Goal: Transaction & Acquisition: Purchase product/service

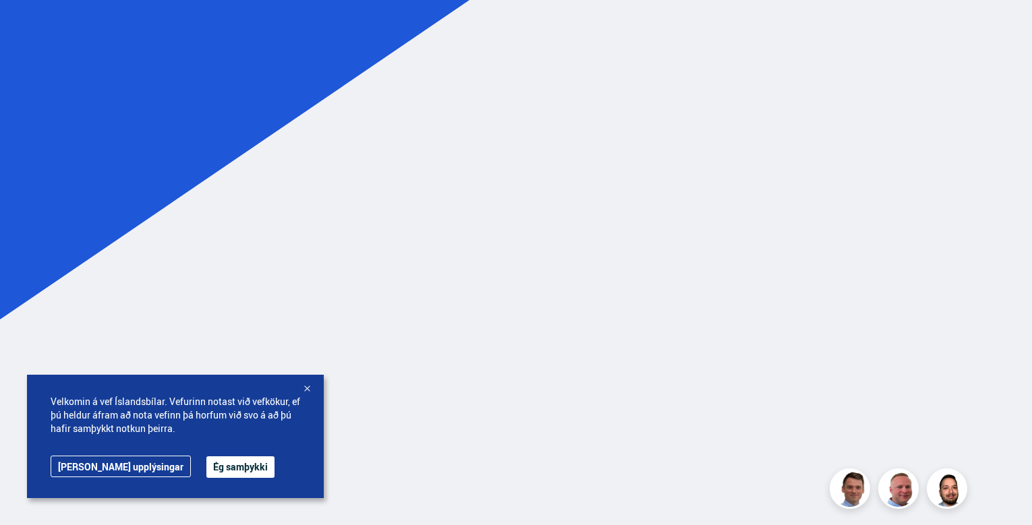
drag, startPoint x: 1035, startPoint y: 86, endPoint x: 1035, endPoint y: 198, distance: 112.0
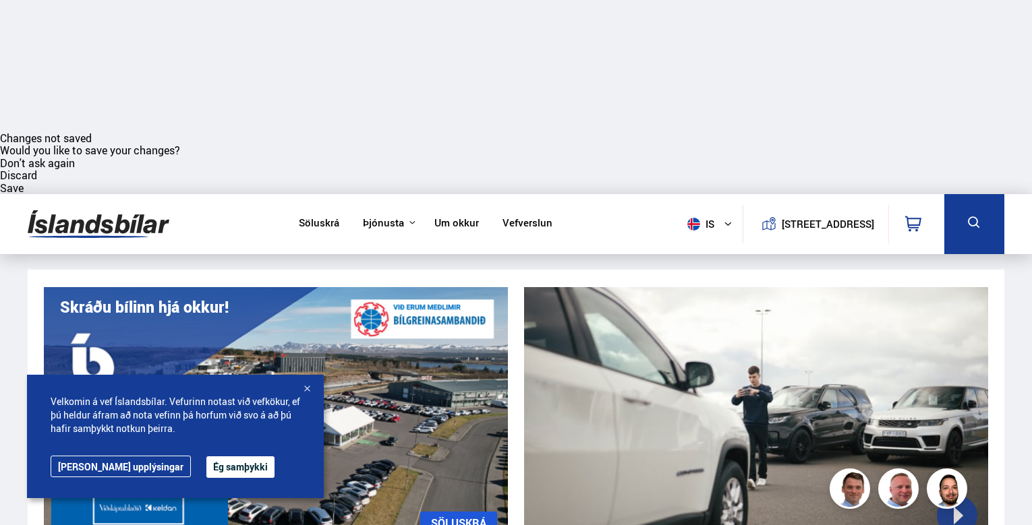
click at [308, 390] on div at bounding box center [306, 389] width 13 height 13
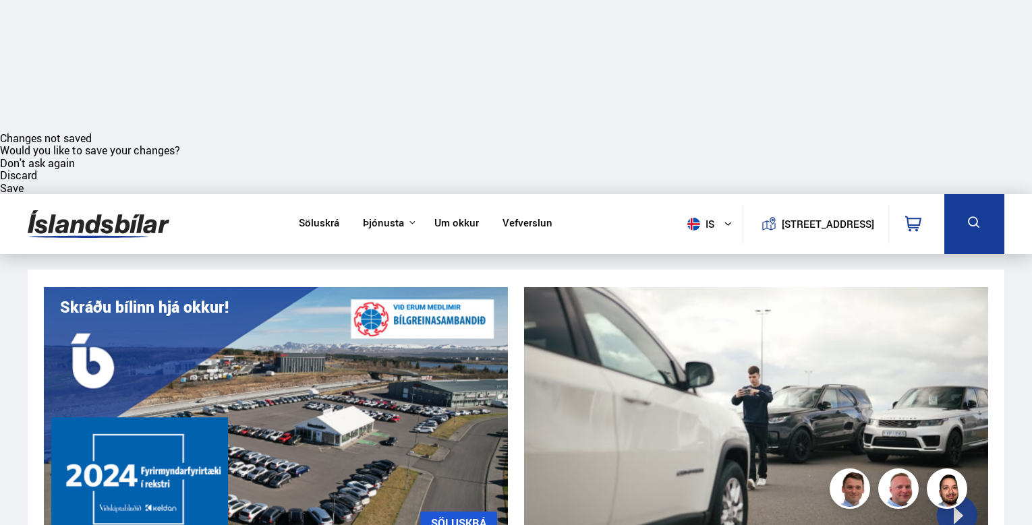
drag, startPoint x: 558, startPoint y: 112, endPoint x: 368, endPoint y: 127, distance: 191.5
